Goal: Task Accomplishment & Management: Use online tool/utility

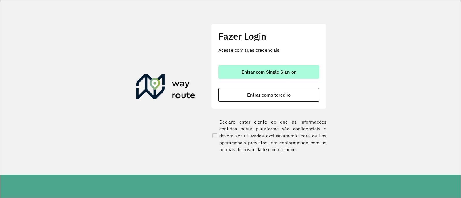
click at [266, 67] on button "Entrar com Single Sign-on" at bounding box center [268, 72] width 101 height 14
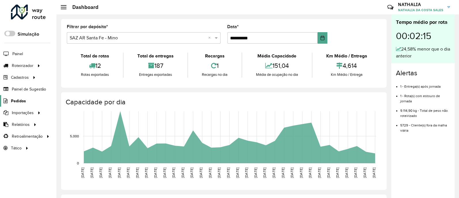
click at [13, 100] on span "Pedidos" at bounding box center [18, 101] width 15 height 6
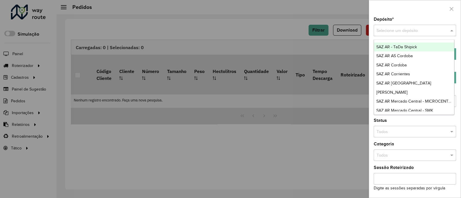
click at [367, 31] on input "text" at bounding box center [408, 31] width 65 height 6
click at [367, 56] on span "SAZ AR AS Cordoba" at bounding box center [394, 56] width 37 height 5
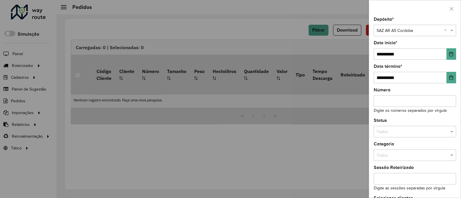
click at [367, 67] on label "Data término *" at bounding box center [388, 66] width 29 height 7
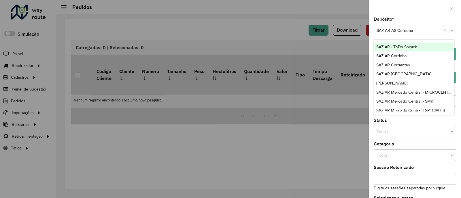
click at [367, 32] on input "text" at bounding box center [408, 31] width 65 height 6
click at [367, 28] on div "Selecione um depósito × SAZ AR AS Cordoba ×" at bounding box center [415, 31] width 82 height 12
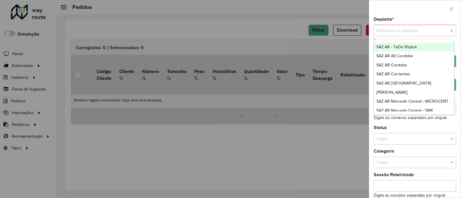
click at [367, 11] on div at bounding box center [415, 8] width 92 height 17
click at [367, 28] on input "text" at bounding box center [408, 31] width 65 height 6
type input "**"
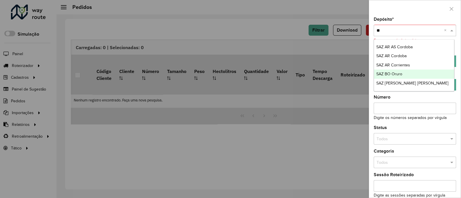
click at [367, 72] on div "SAZ BO Oruro" at bounding box center [414, 74] width 80 height 9
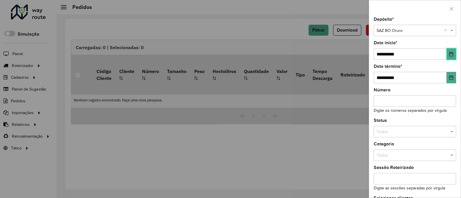
click at [367, 54] on button "Choose Date" at bounding box center [451, 54] width 10 height 12
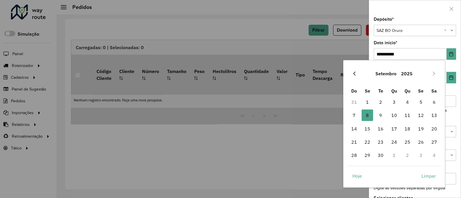
click at [357, 74] on button "Previous Month" at bounding box center [354, 73] width 9 height 9
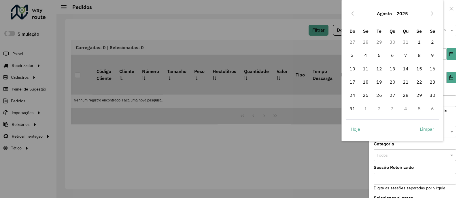
click at [357, 74] on td "10" at bounding box center [352, 68] width 13 height 13
click at [352, 15] on icon "Previous Month" at bounding box center [352, 13] width 5 height 5
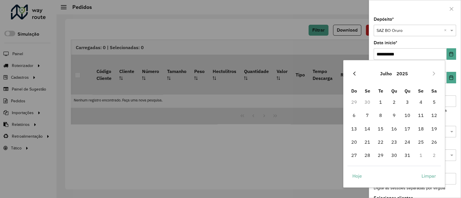
click at [355, 71] on icon "Previous Month" at bounding box center [354, 73] width 5 height 5
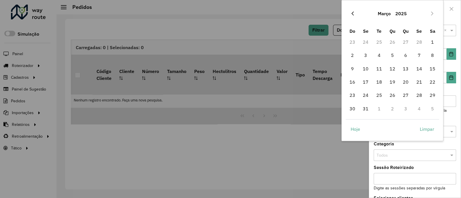
click at [354, 10] on button "Previous Month" at bounding box center [352, 13] width 9 height 9
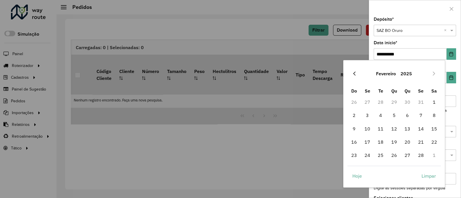
click at [352, 74] on icon "Previous Month" at bounding box center [354, 73] width 5 height 5
click at [367, 107] on span "1" at bounding box center [394, 102] width 12 height 12
type input "**********"
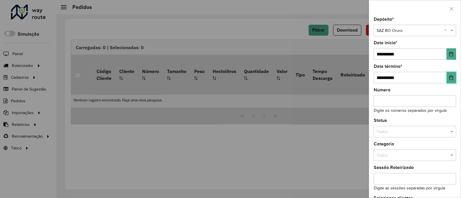
click at [367, 79] on icon "Choose Date" at bounding box center [451, 77] width 5 height 5
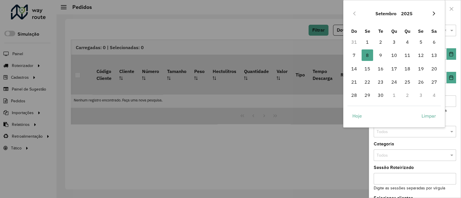
click at [367, 12] on icon "Next Month" at bounding box center [433, 13] width 5 height 5
click at [367, 14] on icon "Next Month" at bounding box center [433, 13] width 5 height 5
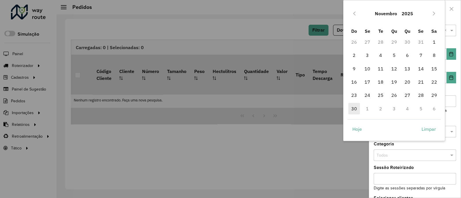
click at [349, 107] on span "30" at bounding box center [354, 109] width 12 height 12
type input "**********"
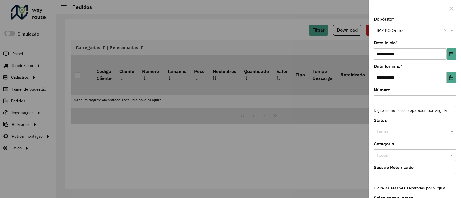
click at [367, 131] on input "text" at bounding box center [408, 132] width 65 height 6
click at [367, 158] on div "Não roteirizado" at bounding box center [414, 157] width 80 height 9
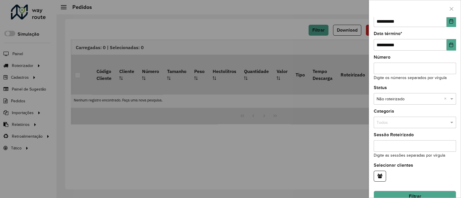
scroll to position [45, 0]
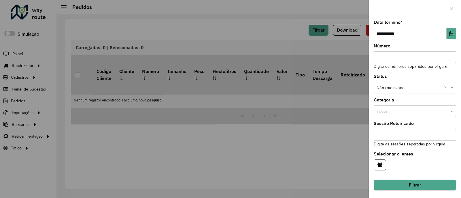
click at [367, 158] on button "Filtrar" at bounding box center [415, 185] width 82 height 11
